Goal: Transaction & Acquisition: Purchase product/service

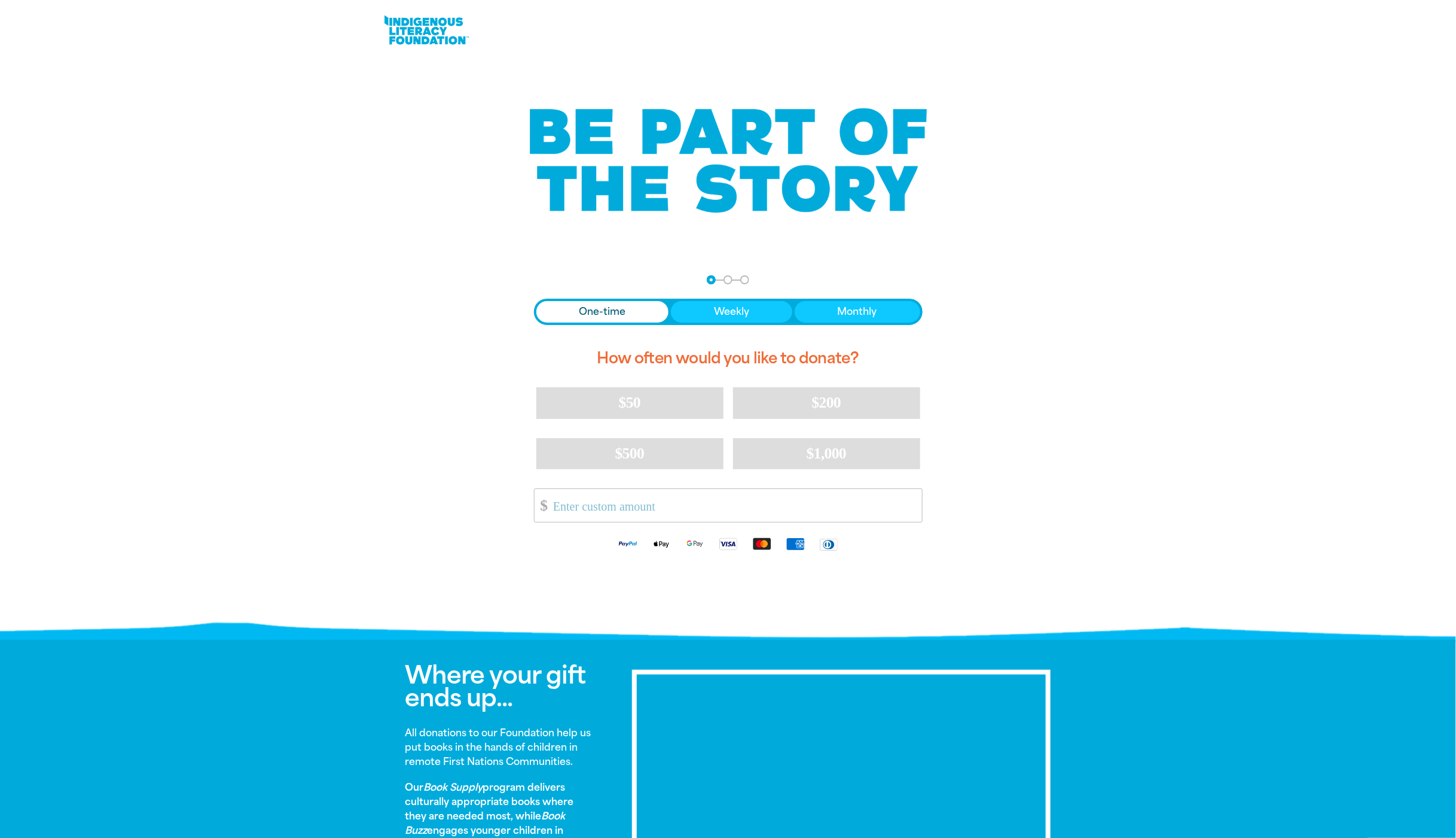
click at [437, 34] on link at bounding box center [426, 30] width 90 height 37
drag, startPoint x: 369, startPoint y: 21, endPoint x: 441, endPoint y: 74, distance: 89.4
click at [441, 74] on div "arrow_back Back Step 1 Step 2 Step 3 One-time Weekly Monthly How often would yo…" at bounding box center [728, 610] width 1456 height 1222
copy div
